Goal: Transaction & Acquisition: Subscribe to service/newsletter

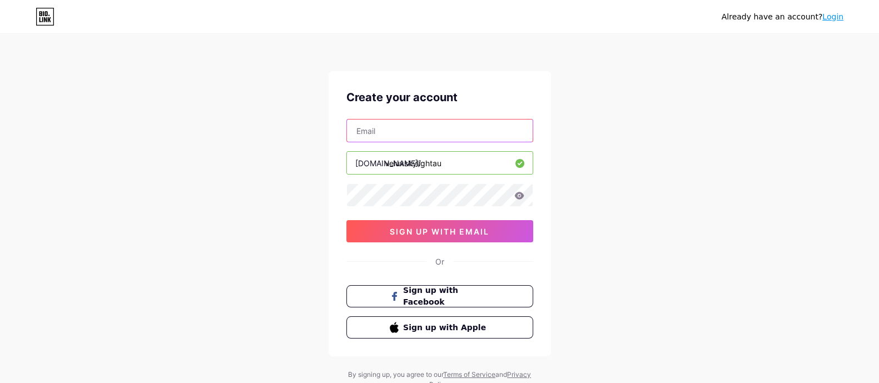
drag, startPoint x: 417, startPoint y: 132, endPoint x: 417, endPoint y: 139, distance: 7.2
click at [417, 132] on input "text" at bounding box center [440, 130] width 186 height 22
paste input "[EMAIL_ADDRESS][DOMAIN_NAME]"
type input "[EMAIL_ADDRESS][DOMAIN_NAME]"
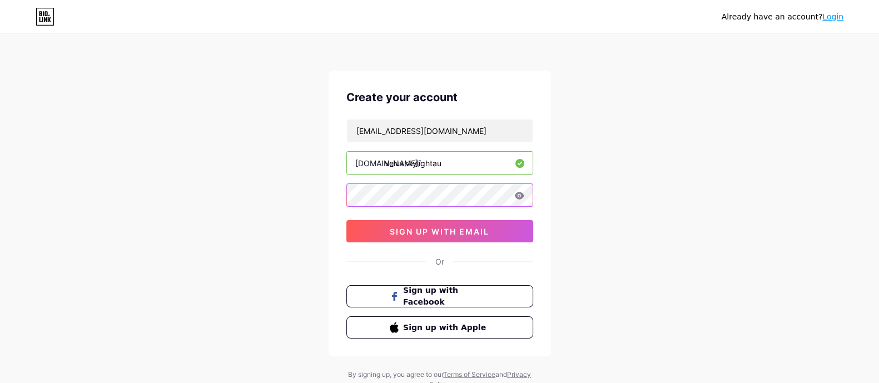
click at [425, 182] on div "[EMAIL_ADDRESS][DOMAIN_NAME] [DOMAIN_NAME]/ veluxskylightau sign up with email" at bounding box center [439, 180] width 187 height 123
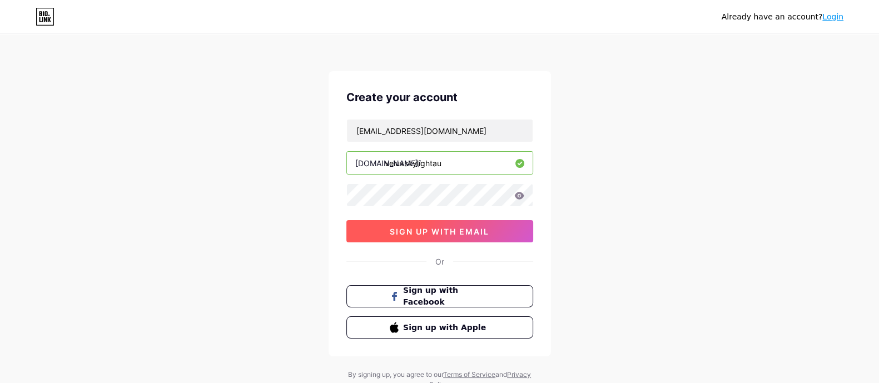
click at [410, 223] on button "sign up with email" at bounding box center [439, 231] width 187 height 22
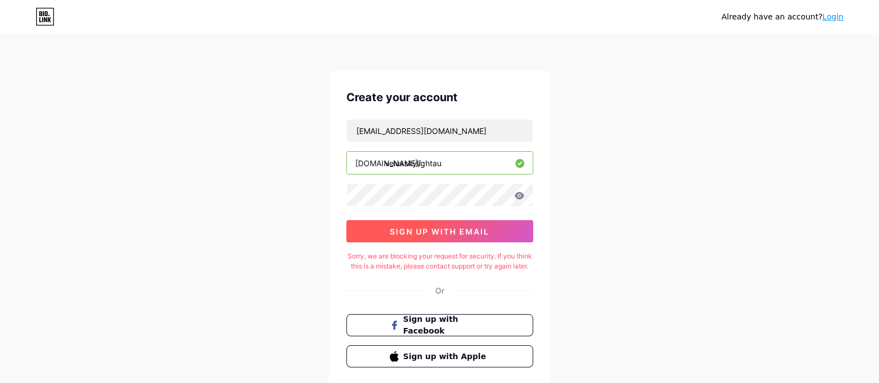
click at [440, 231] on span "sign up with email" at bounding box center [439, 231] width 99 height 9
click at [383, 265] on div "Sorry, we are blocking your request for security. If you think this is a mistak…" at bounding box center [439, 261] width 187 height 20
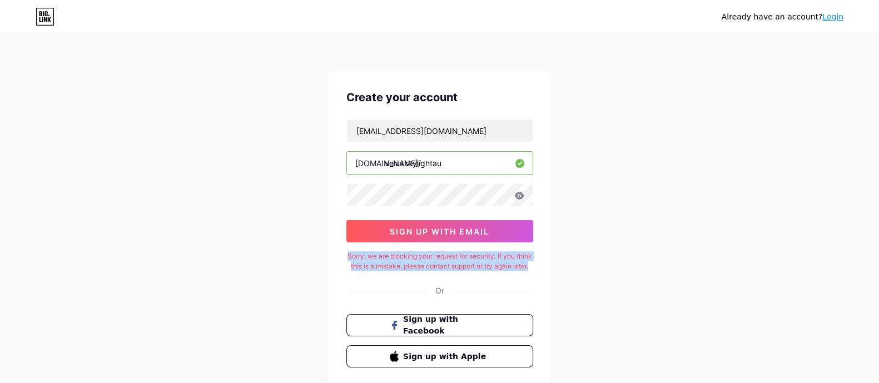
click at [383, 265] on div "Sorry, we are blocking your request for security. If you think this is a mistak…" at bounding box center [439, 261] width 187 height 20
copy div "Sorry, we are blocking your request for security. If you think this is a mistak…"
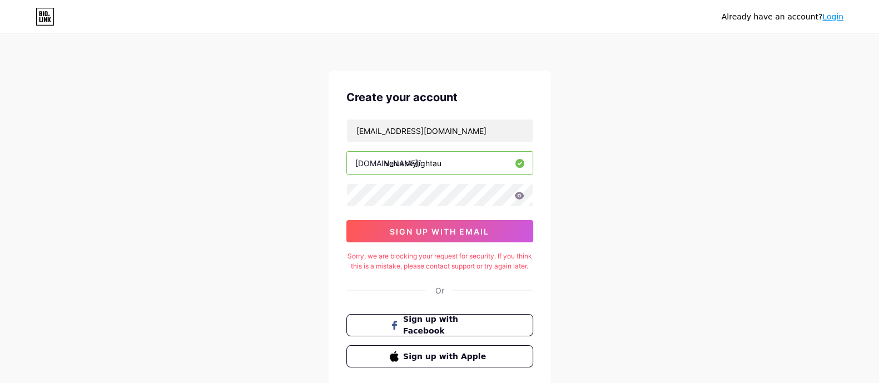
click at [812, 119] on div "Already have an account? Login Create your account [EMAIL_ADDRESS][DOMAIN_NAME]…" at bounding box center [439, 227] width 879 height 454
click at [445, 231] on span "sign up with email" at bounding box center [439, 231] width 99 height 9
